Goal: Task Accomplishment & Management: Use online tool/utility

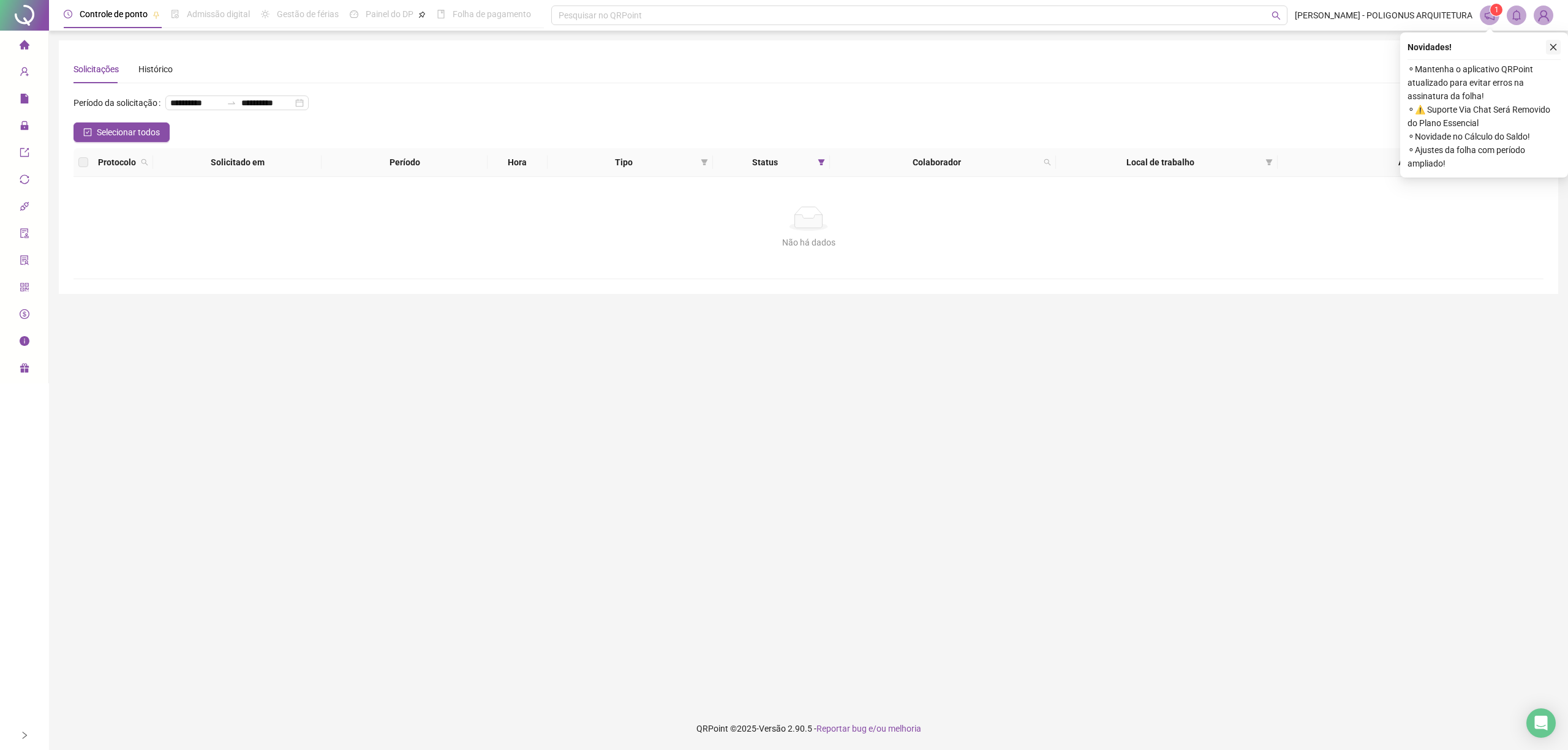
click at [1551, 47] on icon "close" at bounding box center [1553, 47] width 8 height 8
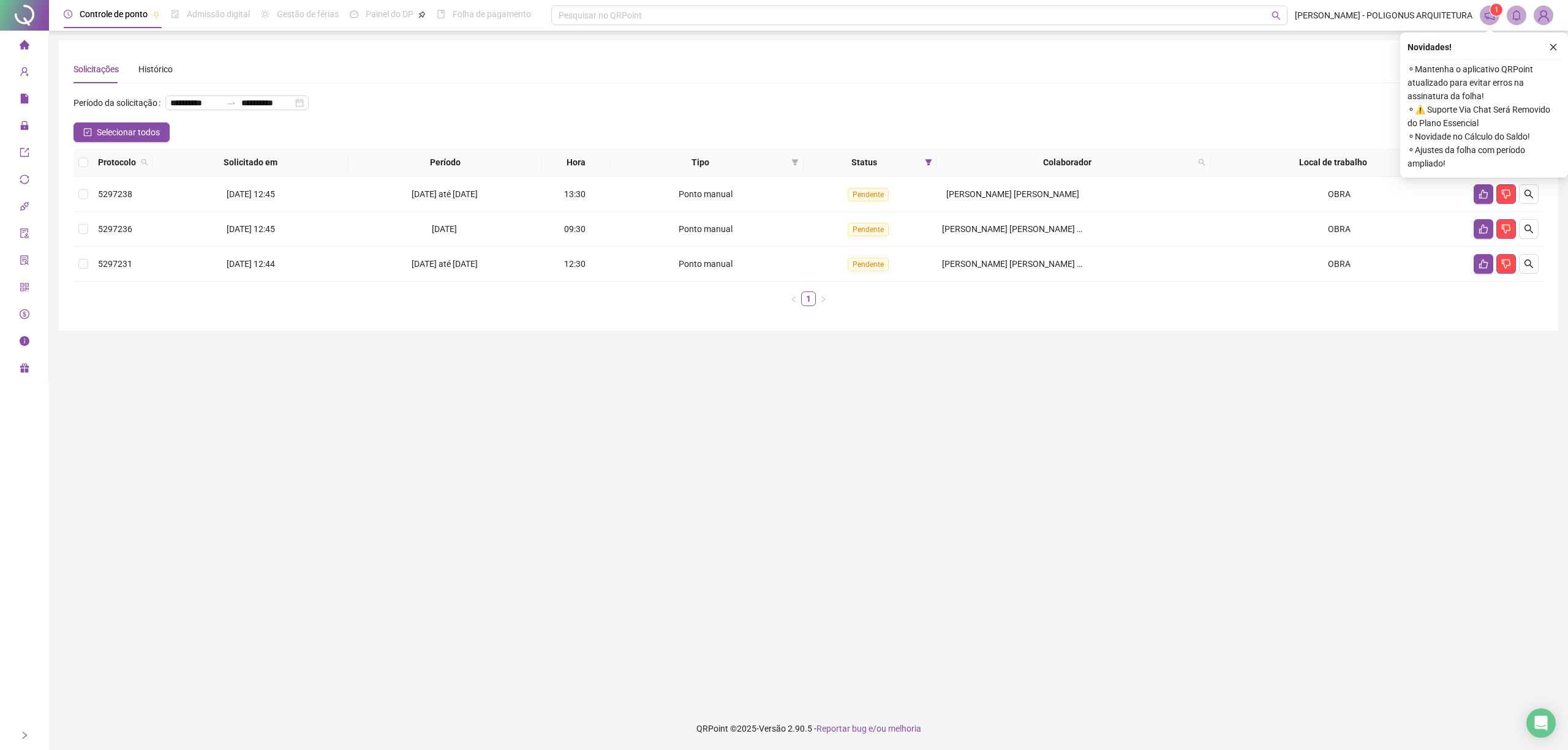
drag, startPoint x: 1552, startPoint y: 45, endPoint x: 1198, endPoint y: 143, distance: 367.3
click at [1552, 44] on icon "close" at bounding box center [1553, 47] width 8 height 8
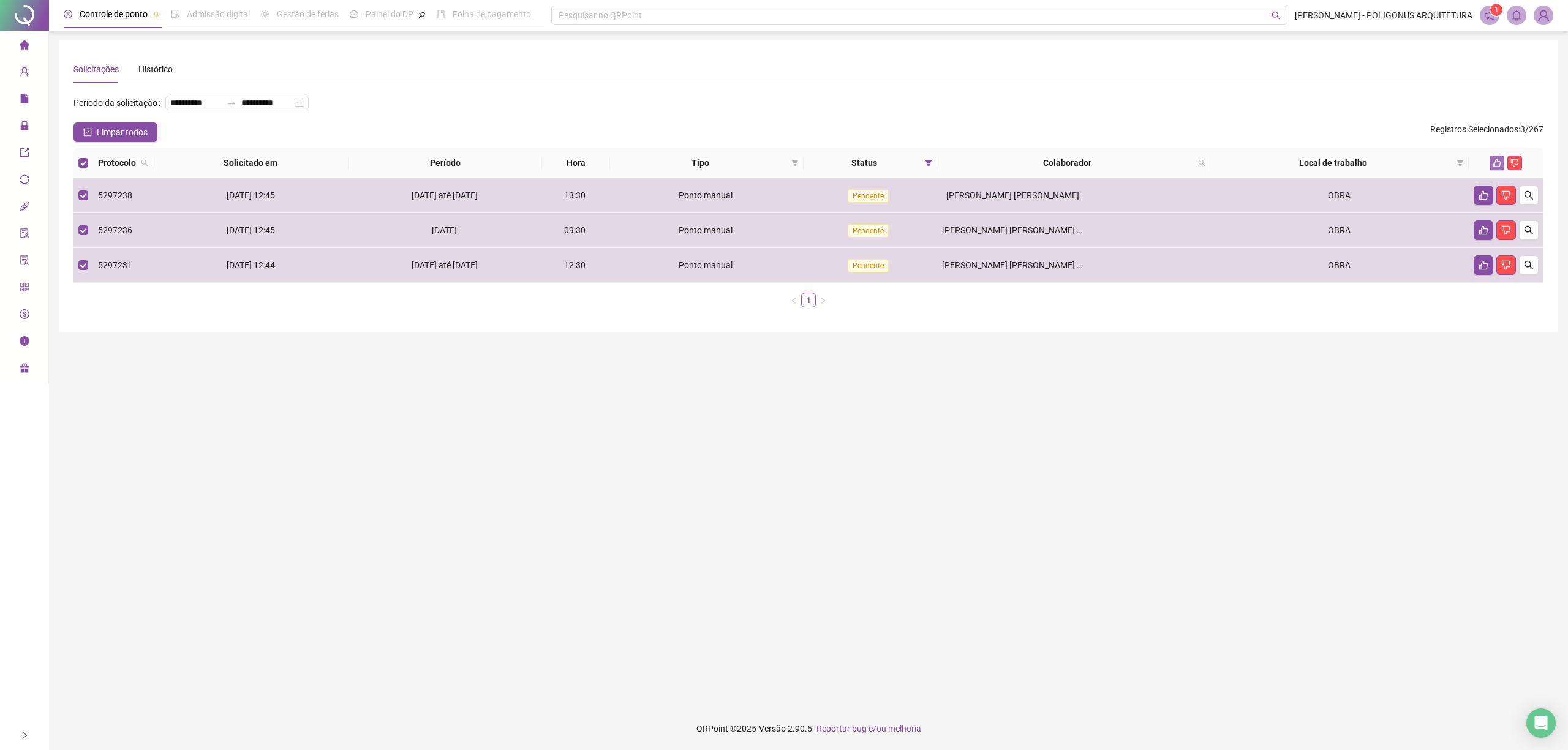
click at [1497, 160] on icon "like" at bounding box center [1496, 162] width 8 height 8
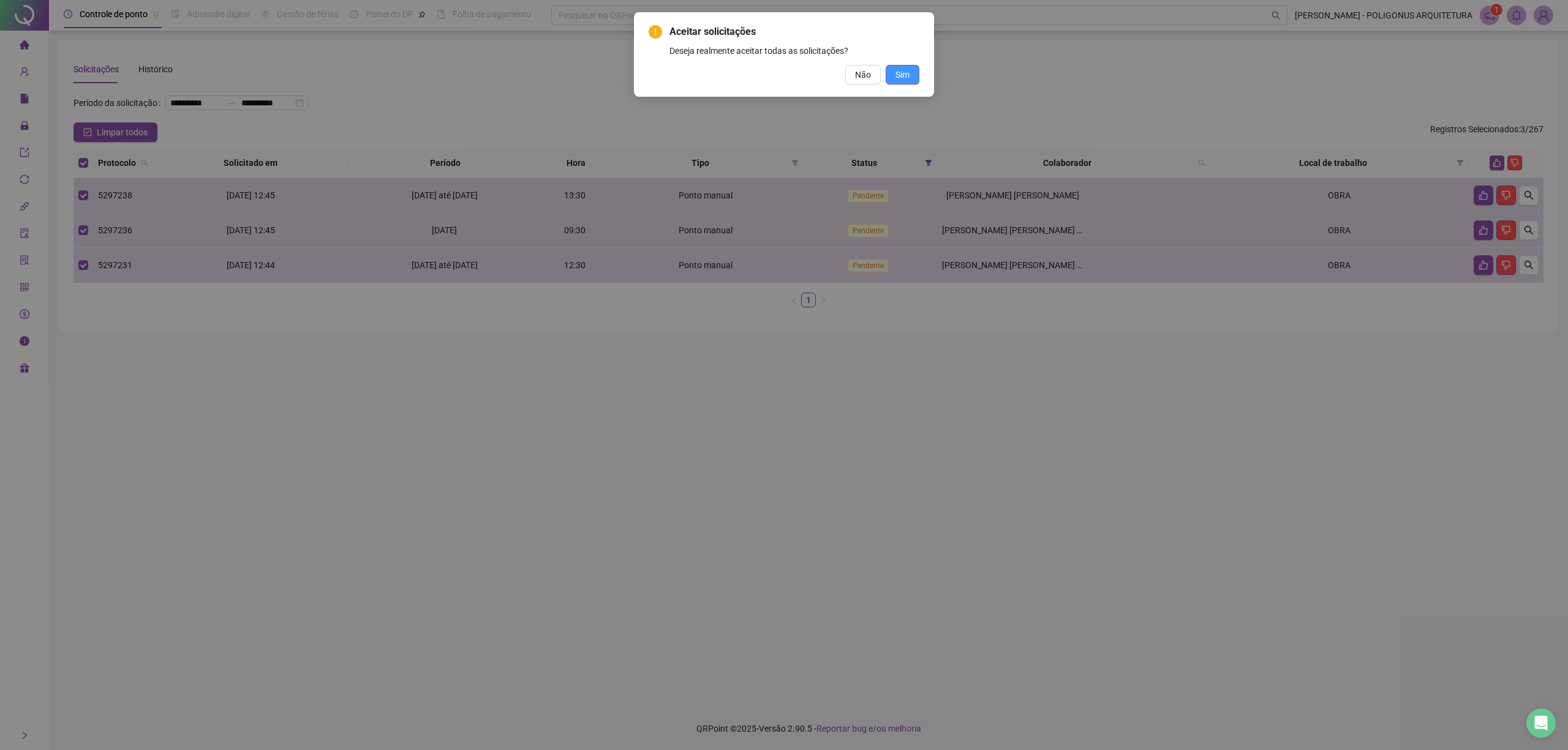
click at [896, 79] on span "Sim" at bounding box center [903, 74] width 14 height 13
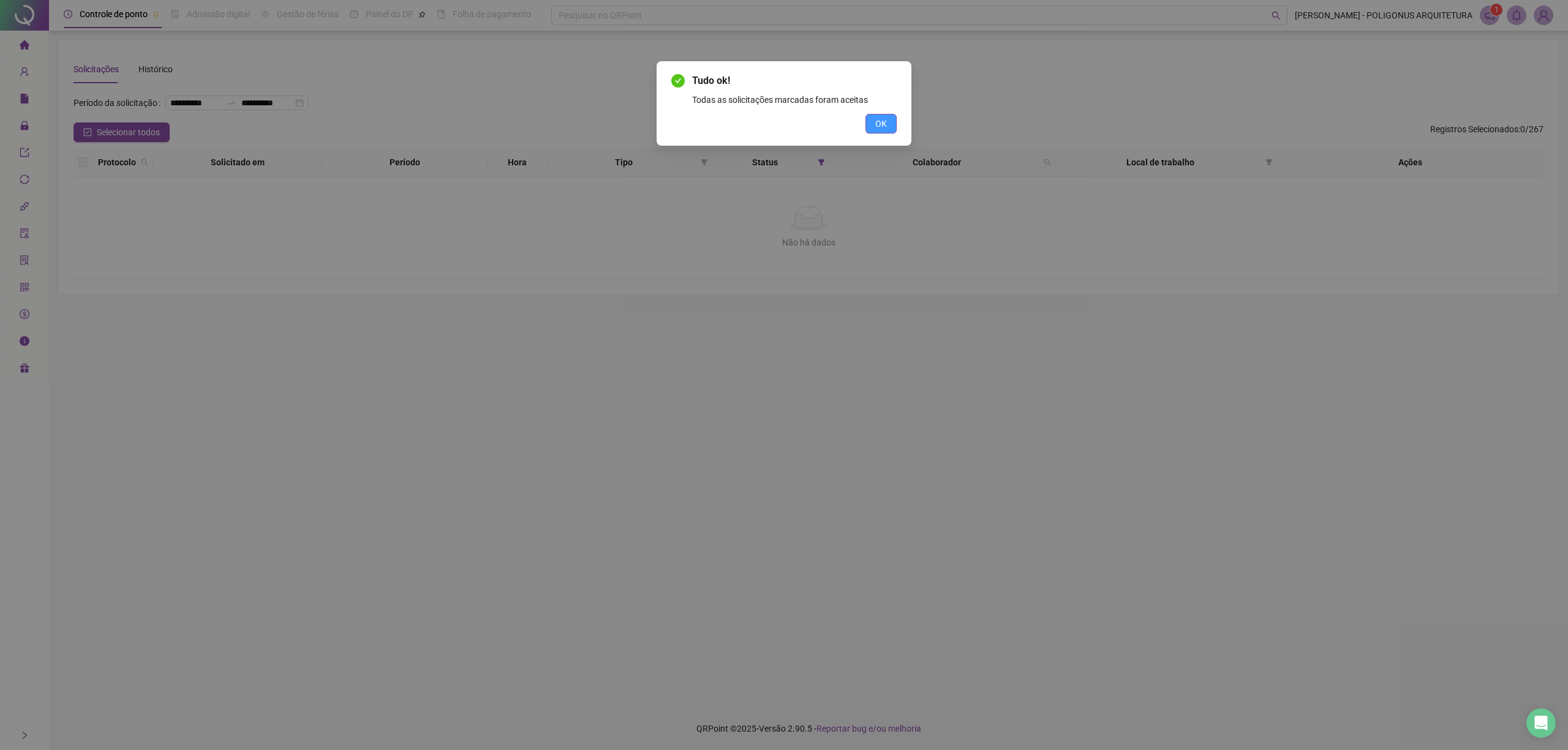
click at [881, 117] on span "OK" at bounding box center [881, 123] width 12 height 13
